Goal: Find specific page/section: Find specific page/section

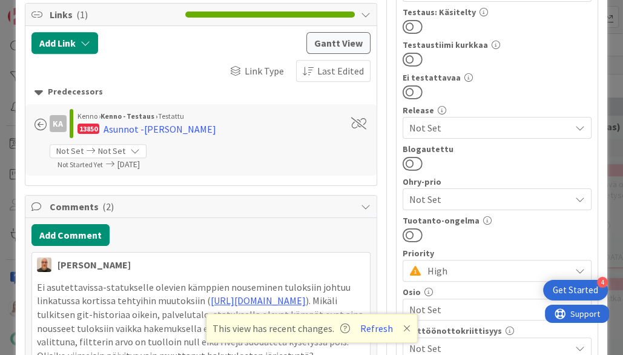
scroll to position [534, 0]
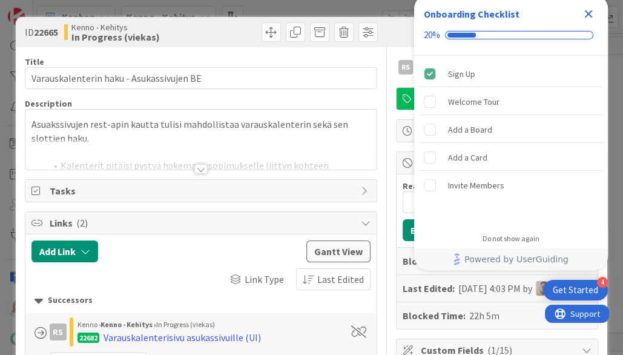
click at [585, 16] on icon "Close Checklist" at bounding box center [589, 14] width 8 height 8
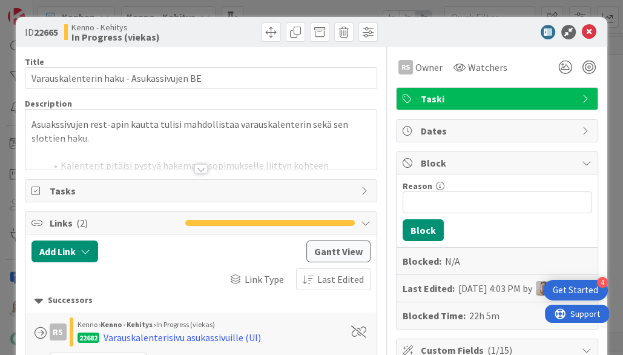
click at [200, 168] on div at bounding box center [200, 169] width 13 height 10
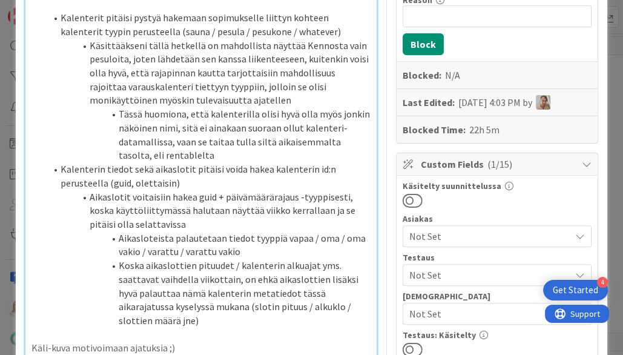
scroll to position [65, 0]
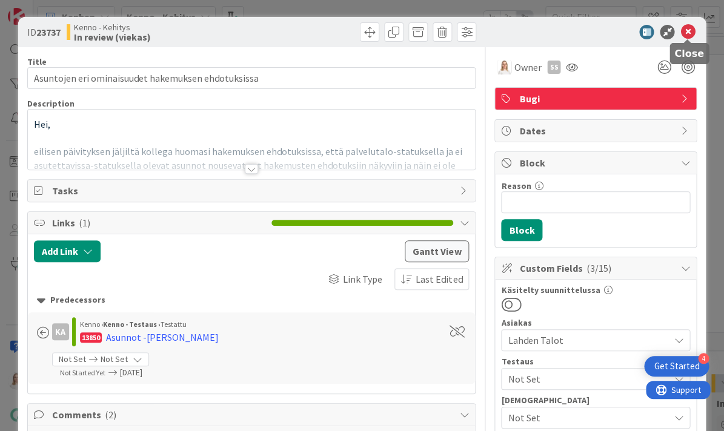
click at [686, 32] on icon at bounding box center [687, 32] width 15 height 15
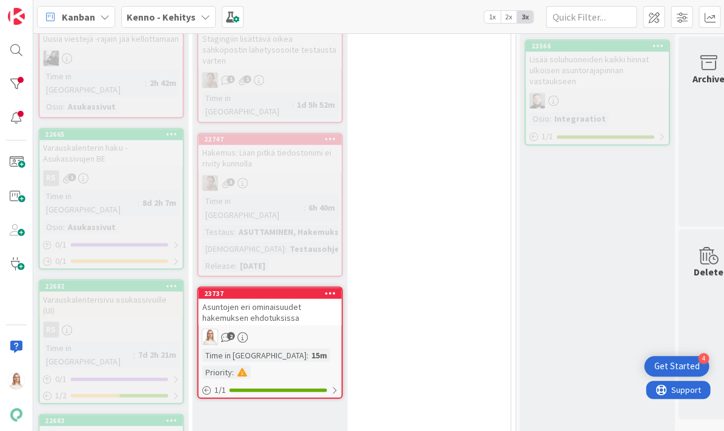
scroll to position [470, 519]
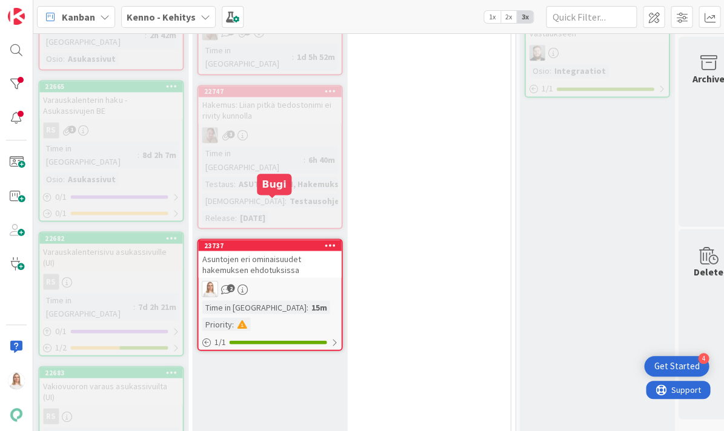
click at [274, 241] on div "23737" at bounding box center [273, 245] width 138 height 8
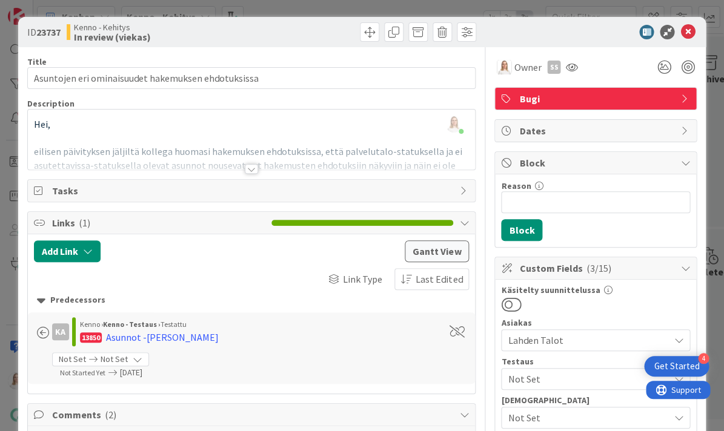
click at [251, 168] on div at bounding box center [251, 169] width 13 height 10
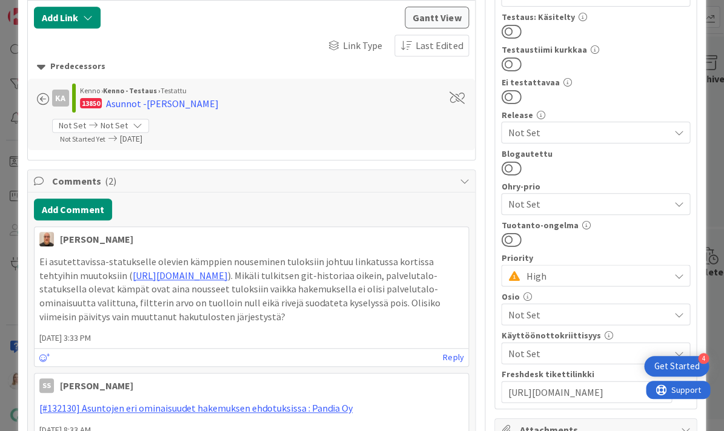
scroll to position [523, 0]
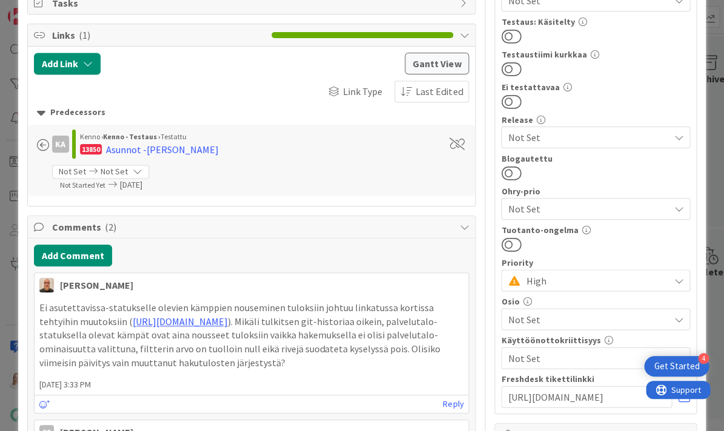
scroll to position [422, 0]
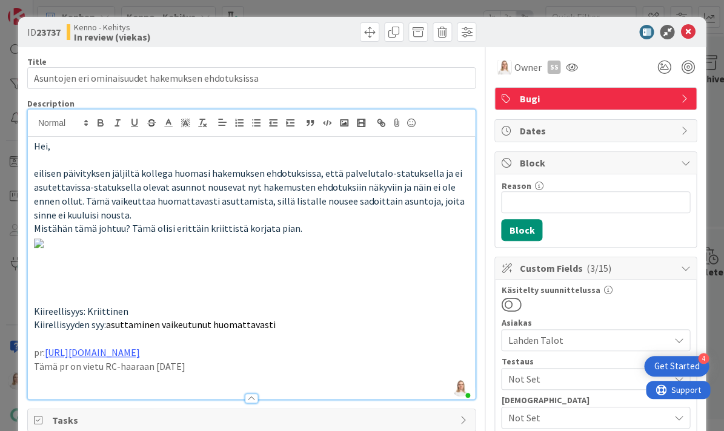
scroll to position [0, 0]
click at [688, 32] on icon at bounding box center [687, 32] width 15 height 15
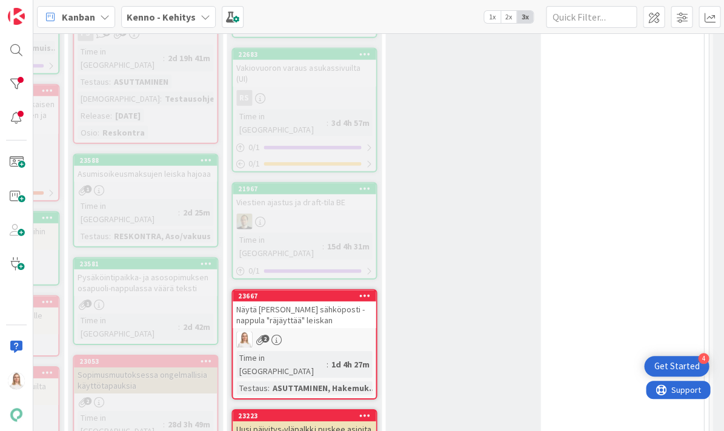
scroll to position [791, 326]
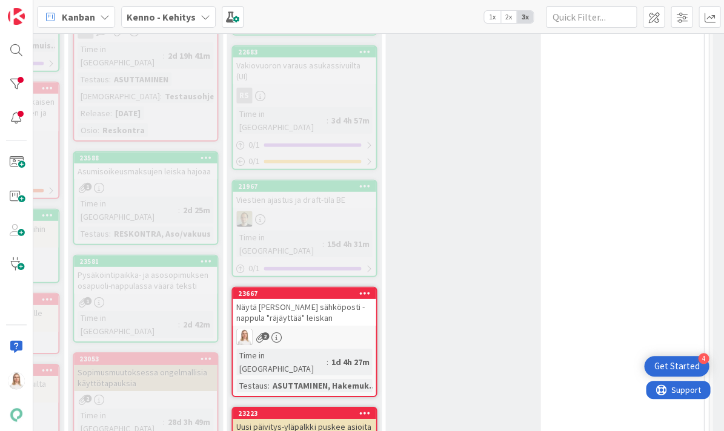
click at [310, 287] on div "23667 Näytä tarjouksen sähköposti -nappula "räjäyttää" leiskan 2 Time in Column…" at bounding box center [303, 342] width 145 height 110
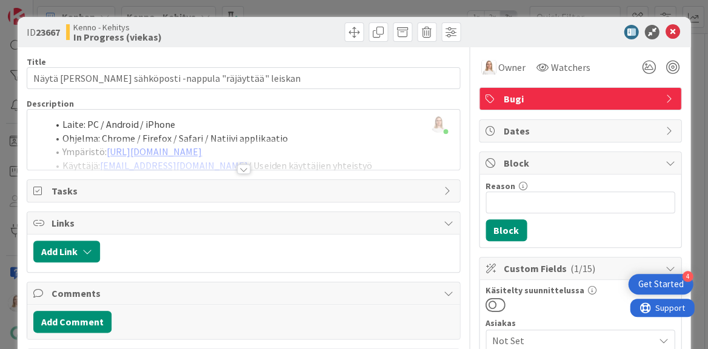
click at [244, 165] on div at bounding box center [243, 169] width 13 height 10
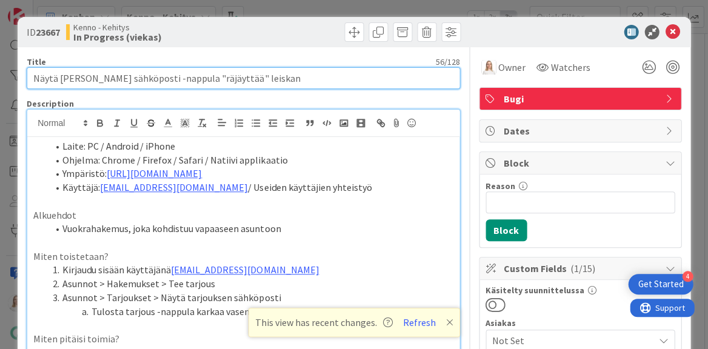
drag, startPoint x: 124, startPoint y: 80, endPoint x: 342, endPoint y: 77, distance: 218.1
click at [342, 77] on input "Näytä [PERSON_NAME] sähköposti -nappula "räjäyttää" leiskan" at bounding box center [243, 78] width 433 height 22
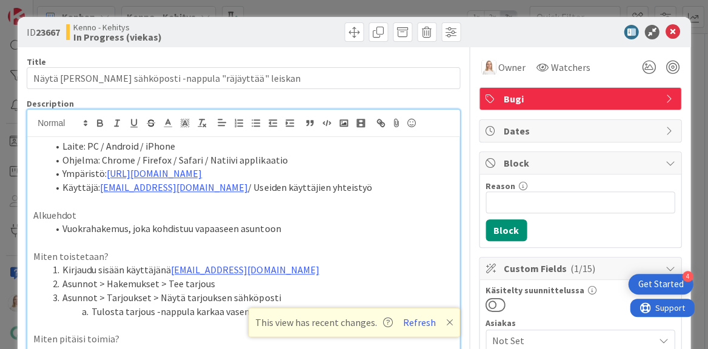
click at [62, 144] on span at bounding box center [62, 146] width 0 height 14
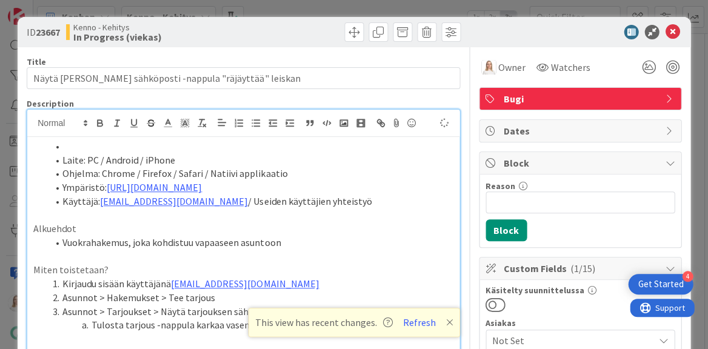
click at [61, 148] on li at bounding box center [250, 146] width 405 height 14
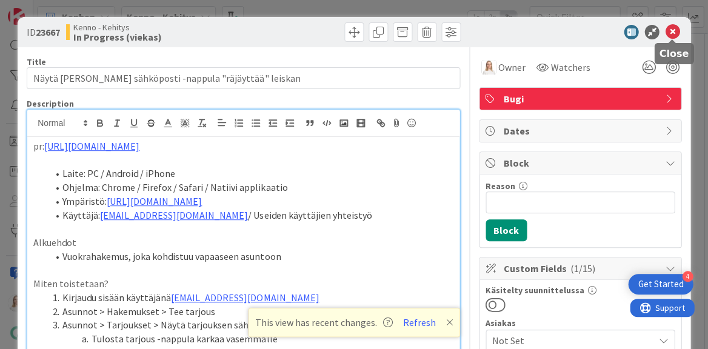
click at [671, 29] on icon at bounding box center [672, 32] width 15 height 15
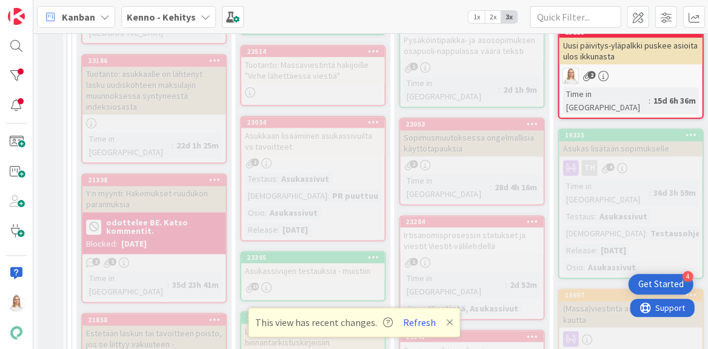
scroll to position [1040, 0]
click at [474, 217] on div "23284" at bounding box center [474, 221] width 138 height 8
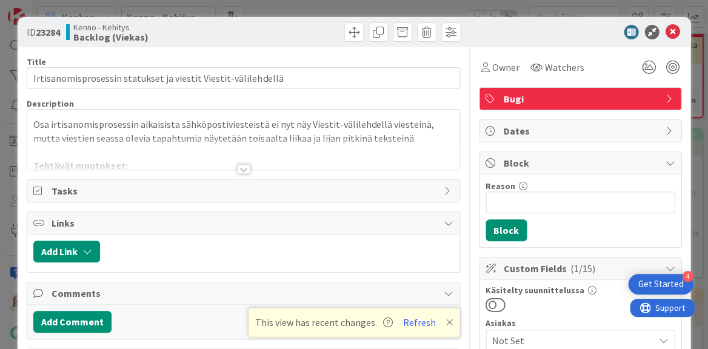
click at [247, 167] on div at bounding box center [243, 169] width 13 height 10
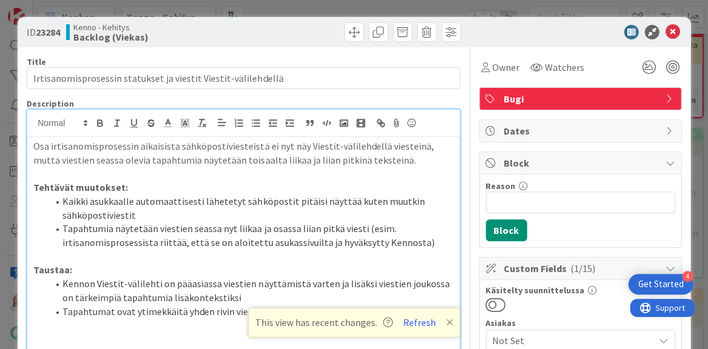
click at [674, 33] on icon at bounding box center [672, 32] width 15 height 15
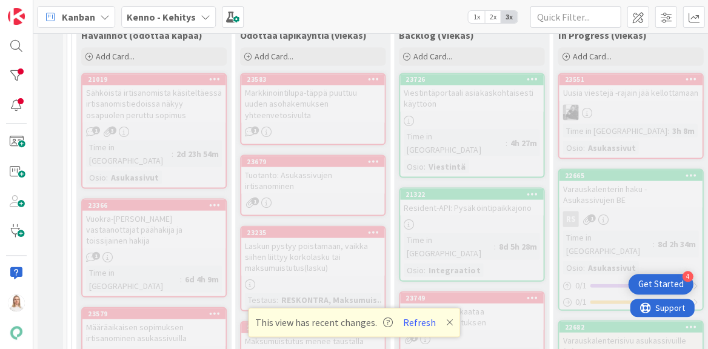
scroll to position [330, 0]
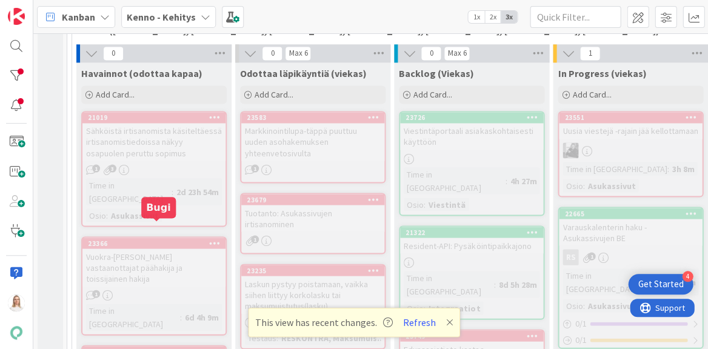
click at [146, 239] on div "23366" at bounding box center [157, 243] width 138 height 8
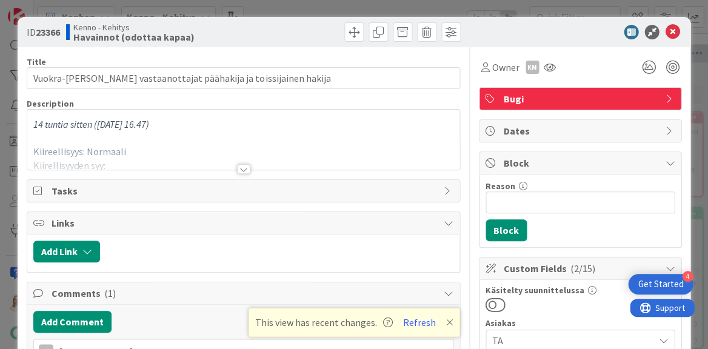
click at [241, 170] on div at bounding box center [243, 169] width 13 height 10
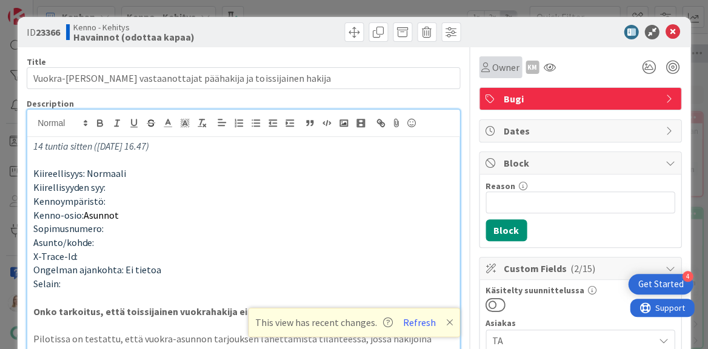
click at [505, 66] on span "Owner" at bounding box center [505, 67] width 27 height 15
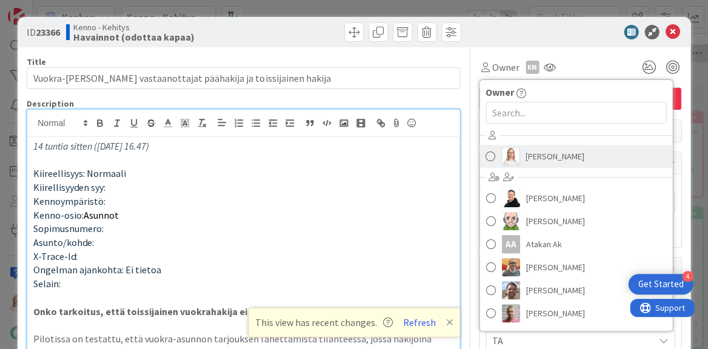
click at [531, 151] on span "[PERSON_NAME]" at bounding box center [554, 156] width 59 height 18
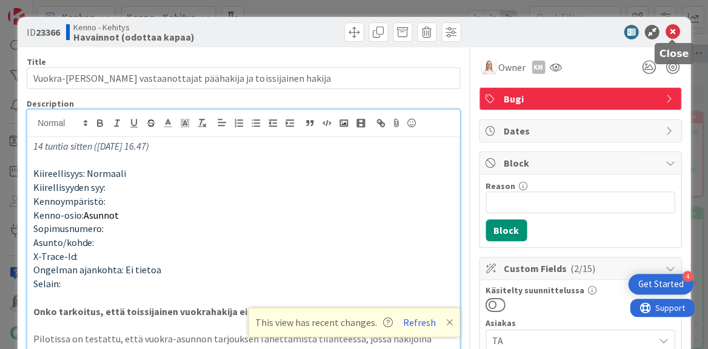
click at [669, 27] on icon at bounding box center [672, 32] width 15 height 15
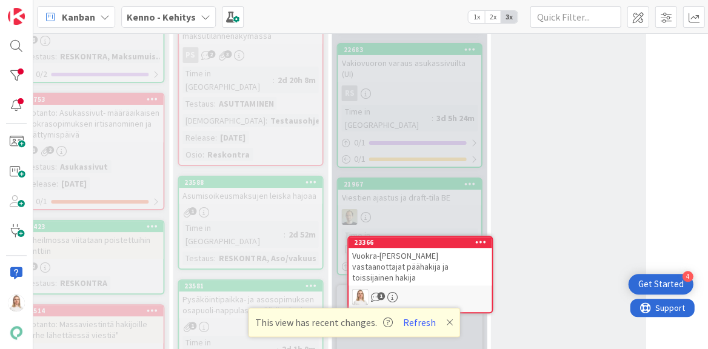
scroll to position [799, 221]
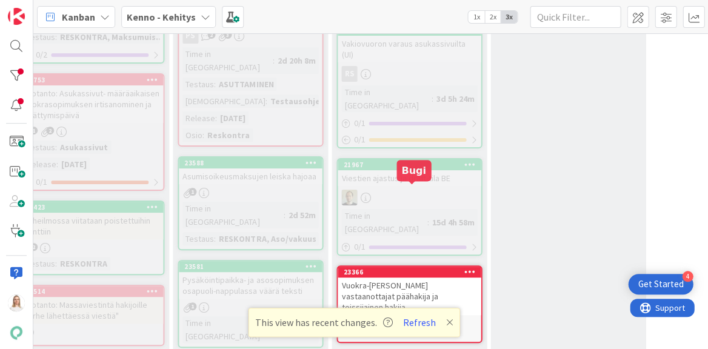
click at [407, 268] on div "23366" at bounding box center [412, 272] width 138 height 8
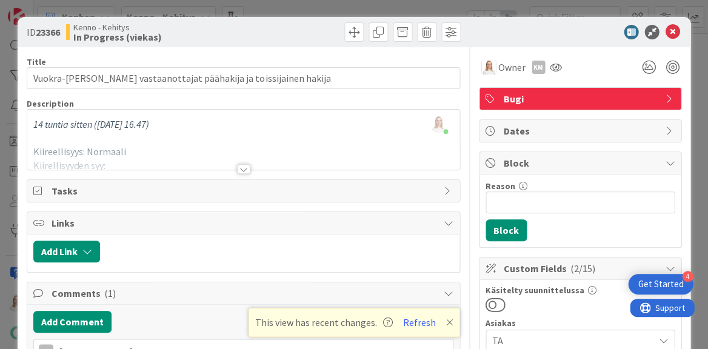
drag, startPoint x: 38, startPoint y: 32, endPoint x: 64, endPoint y: 32, distance: 26.1
click at [64, 32] on div "ID 23366 Kenno - Kehitys In Progress (viekas)" at bounding box center [134, 31] width 214 height 19
copy span "23366"
click at [242, 165] on div at bounding box center [243, 169] width 13 height 10
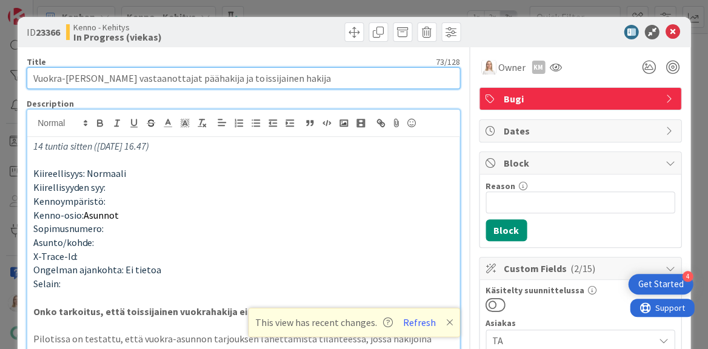
drag, startPoint x: 35, startPoint y: 79, endPoint x: 343, endPoint y: 76, distance: 308.4
click at [343, 76] on input "Vuokra-[PERSON_NAME] vastaanottajat päähakija ja toissijainen hakija" at bounding box center [243, 78] width 433 height 22
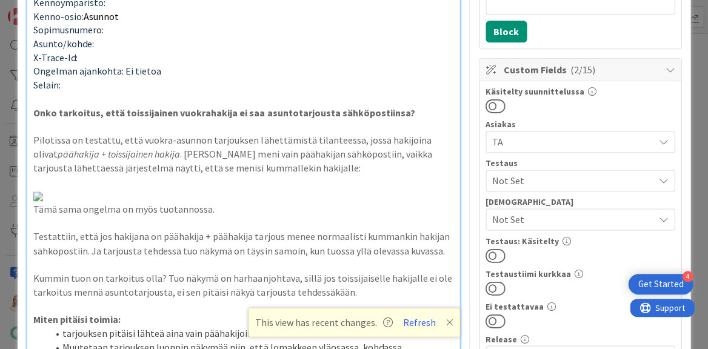
scroll to position [205, 0]
